Goal: Find specific page/section: Find specific page/section

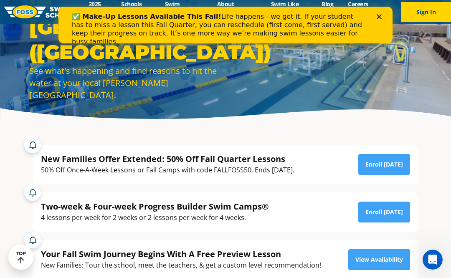
click at [379, 13] on div "✅ Make-Up Lessons Available This Fall! Life happens—we get it. If your student …" at bounding box center [226, 29] width 308 height 38
click at [378, 14] on icon "Close" at bounding box center [379, 16] width 5 height 5
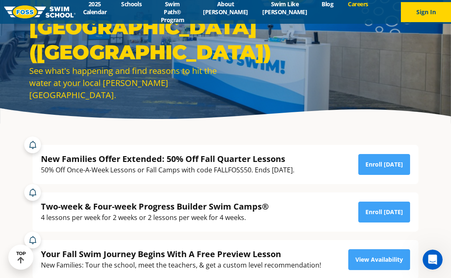
click at [358, 6] on link "Careers" at bounding box center [358, 4] width 35 height 8
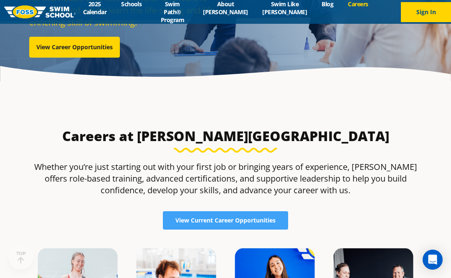
scroll to position [137, 0]
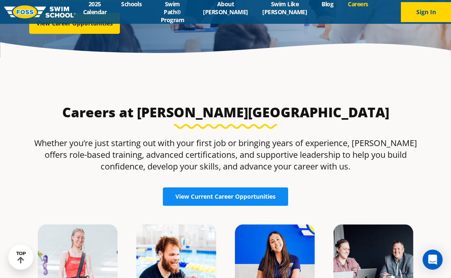
click at [260, 200] on span "View Current Career Opportunities" at bounding box center [226, 197] width 100 height 6
